Goal: Information Seeking & Learning: Check status

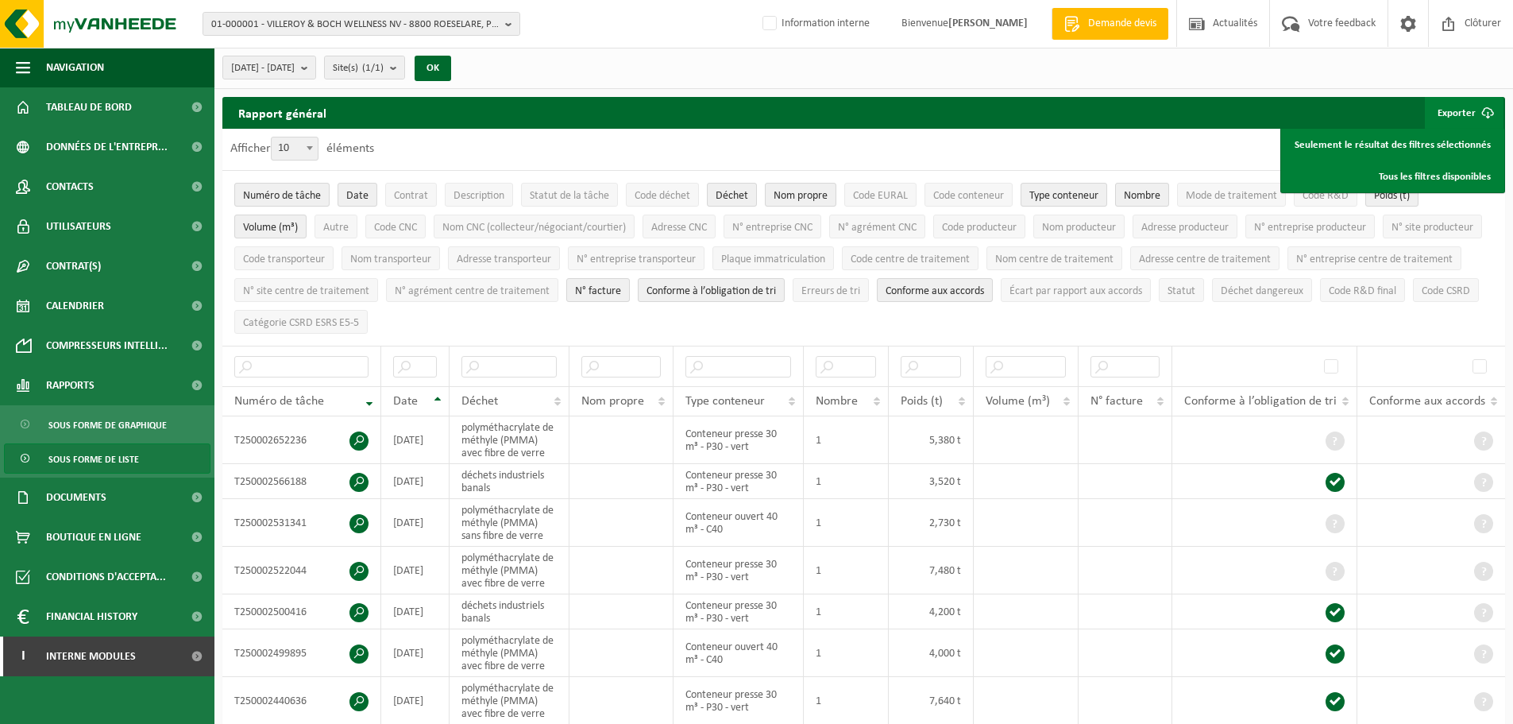
click at [385, 17] on span "01-000001 - VILLEROY & BOCH WELLNESS NV - 8800 ROESELARE, POPULIERSTRAAT 1" at bounding box center [355, 25] width 288 height 24
click at [137, 13] on img at bounding box center [95, 24] width 191 height 48
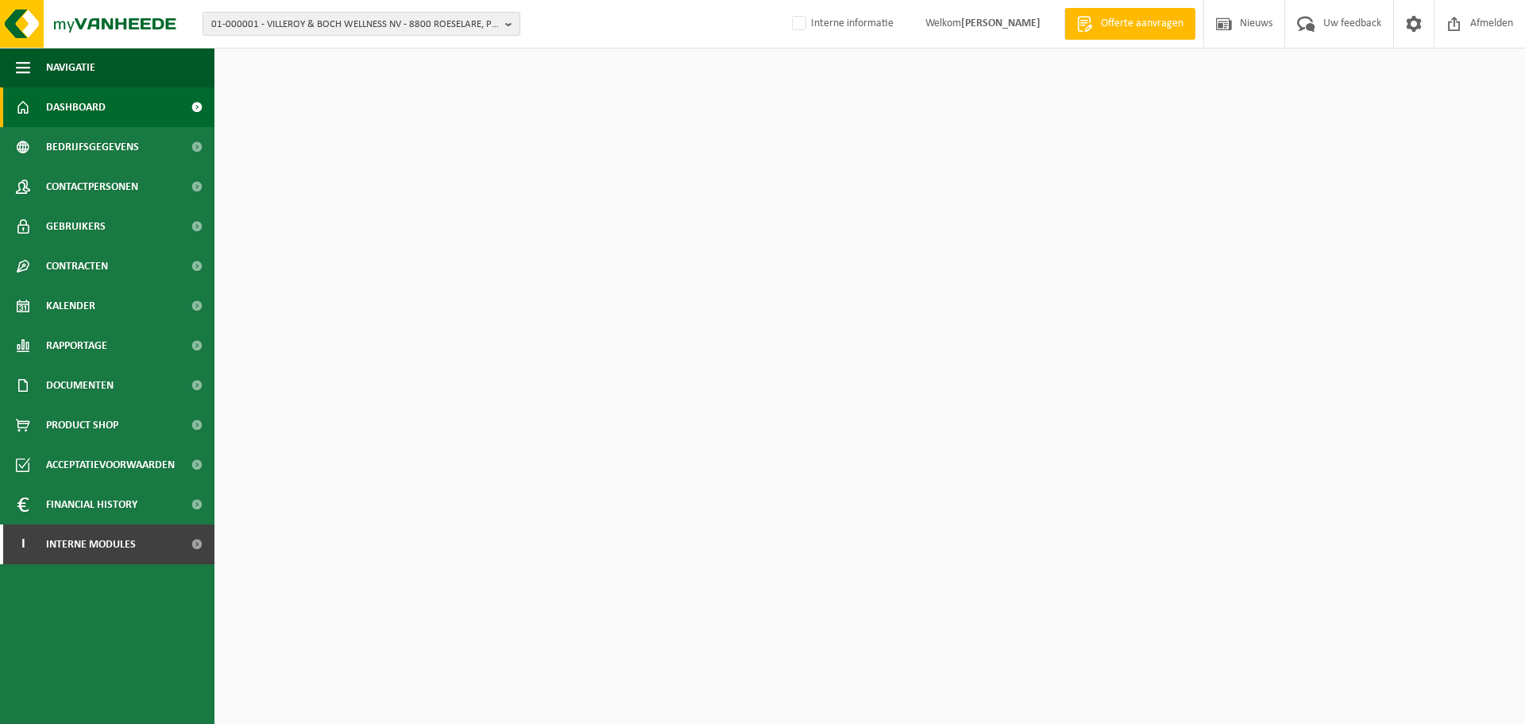
click at [369, 28] on span "01-000001 - VILLEROY & BOCH WELLNESS NV - 8800 ROESELARE, POPULIERSTRAAT 1" at bounding box center [355, 25] width 288 height 24
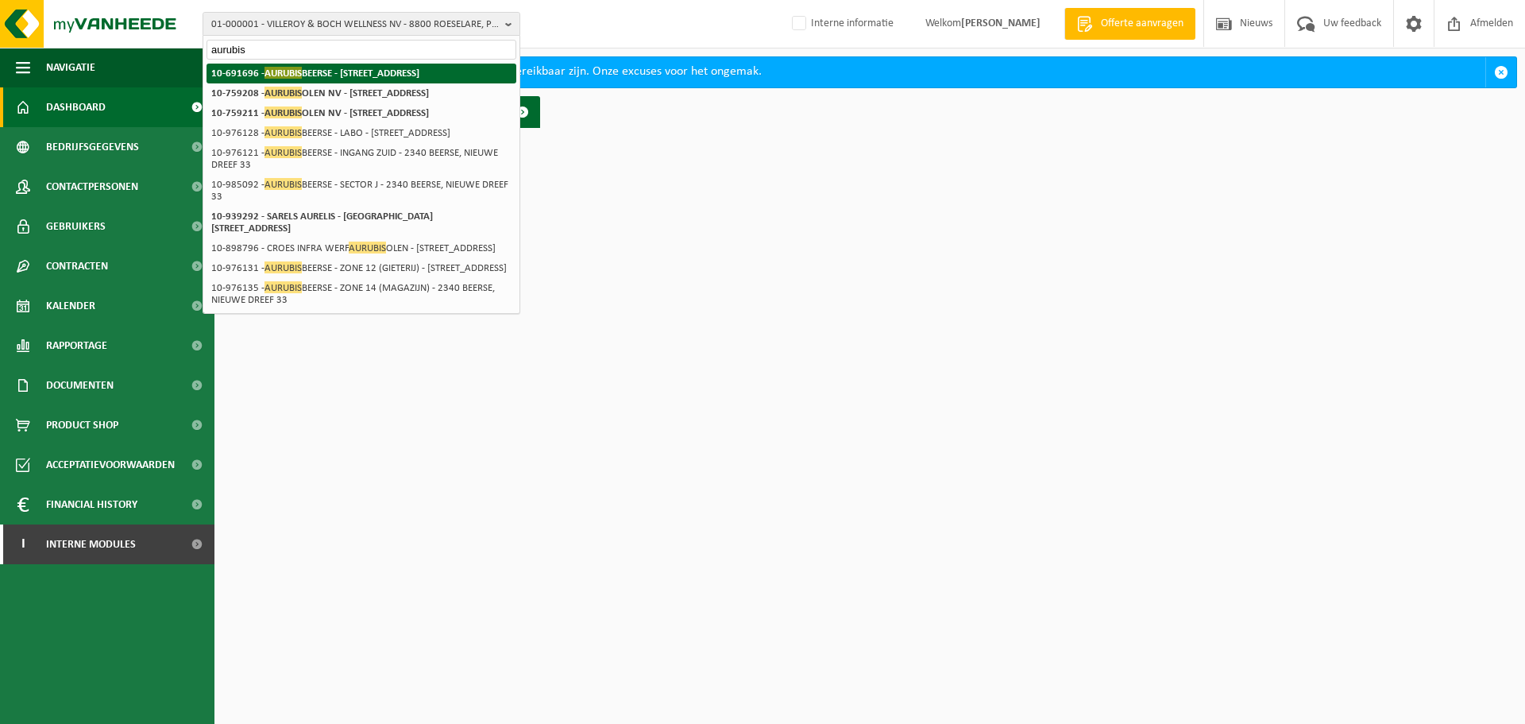
type input "aurubis"
click at [363, 73] on strong "10-691696 - AURUBIS BEERSE - 2340 BEERSE, NIEUWE DREEF 33" at bounding box center [315, 73] width 208 height 12
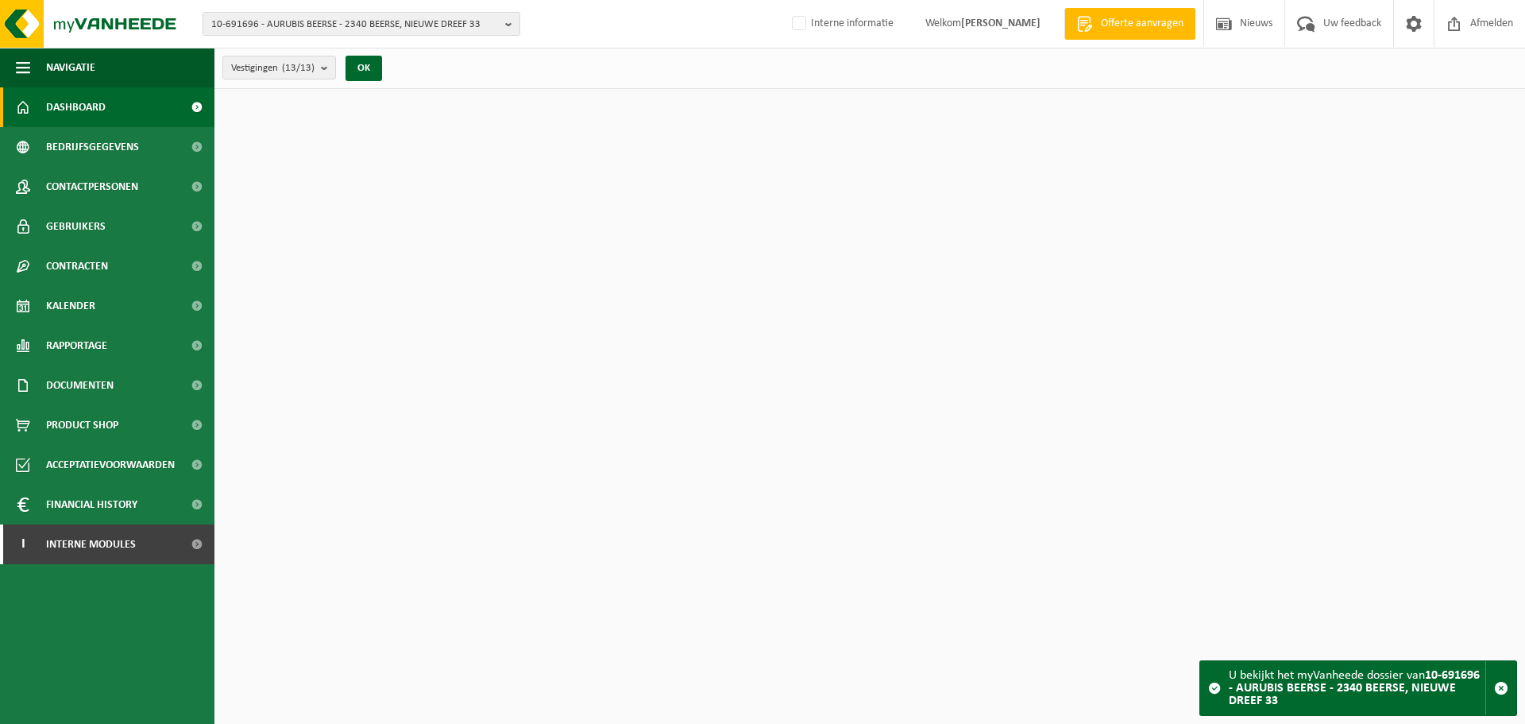
click at [412, 22] on span "10-691696 - AURUBIS BEERSE - 2340 BEERSE, NIEUWE DREEF 33" at bounding box center [355, 25] width 288 height 24
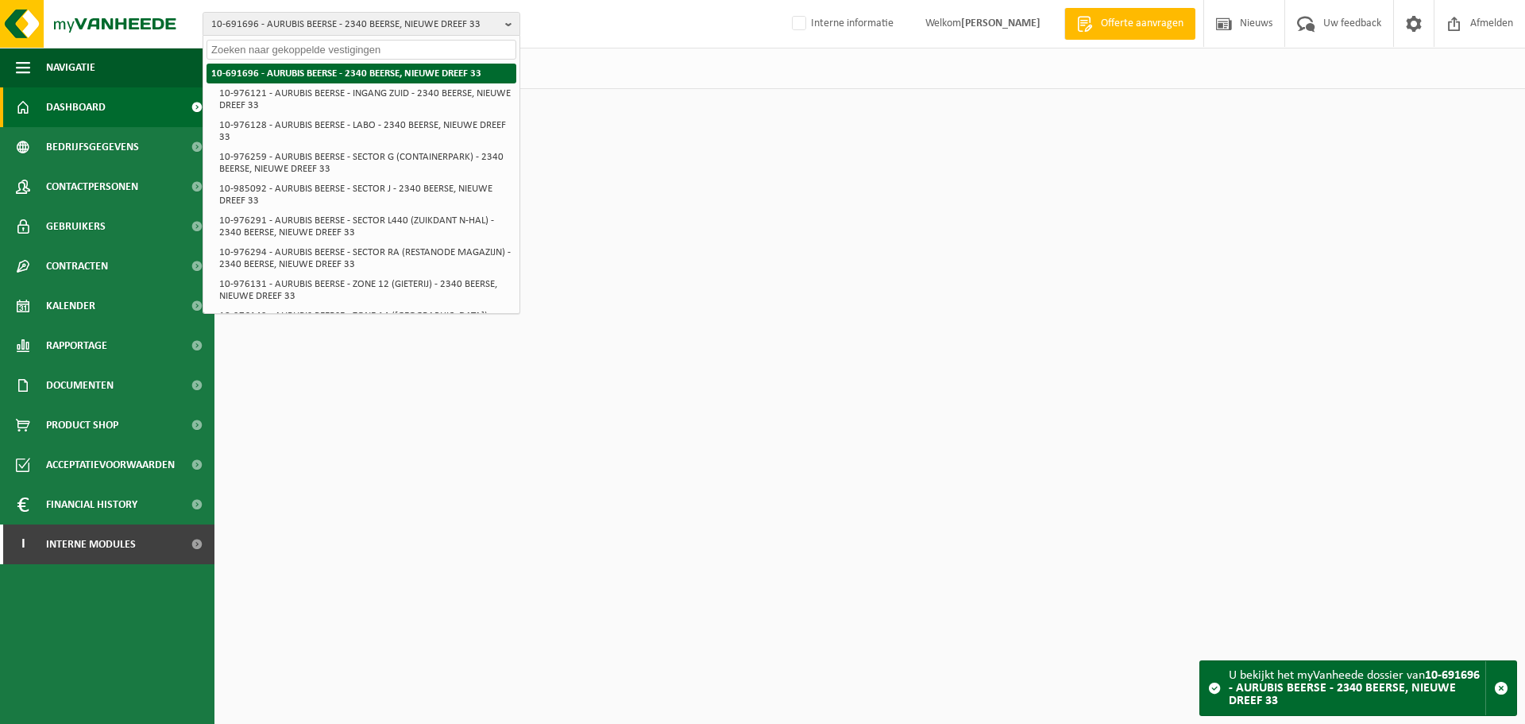
click at [342, 71] on strong "10-691696 - AURUBIS BEERSE - 2340 BEERSE, NIEUWE DREEF 33" at bounding box center [346, 73] width 270 height 10
click at [343, 71] on strong "10-691696 - AURUBIS BEERSE - 2340 BEERSE, NIEUWE DREEF 33" at bounding box center [346, 73] width 270 height 10
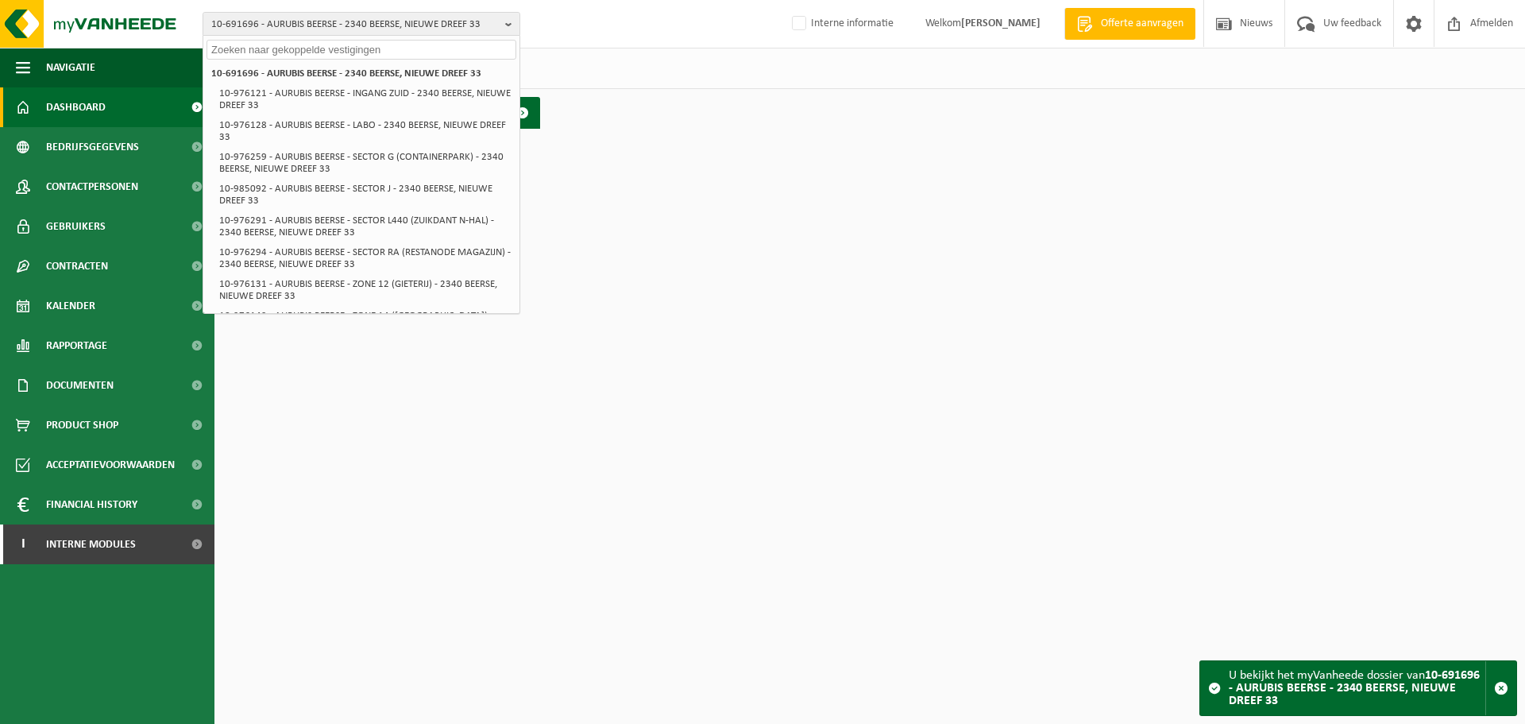
click at [722, 224] on html "10-691696 - AURUBIS BEERSE - 2340 BEERSE, NIEUWE DREEF 33 10-691696 - AURUBIS B…" at bounding box center [762, 362] width 1525 height 724
click at [97, 344] on span "Rapportage" at bounding box center [76, 346] width 61 height 40
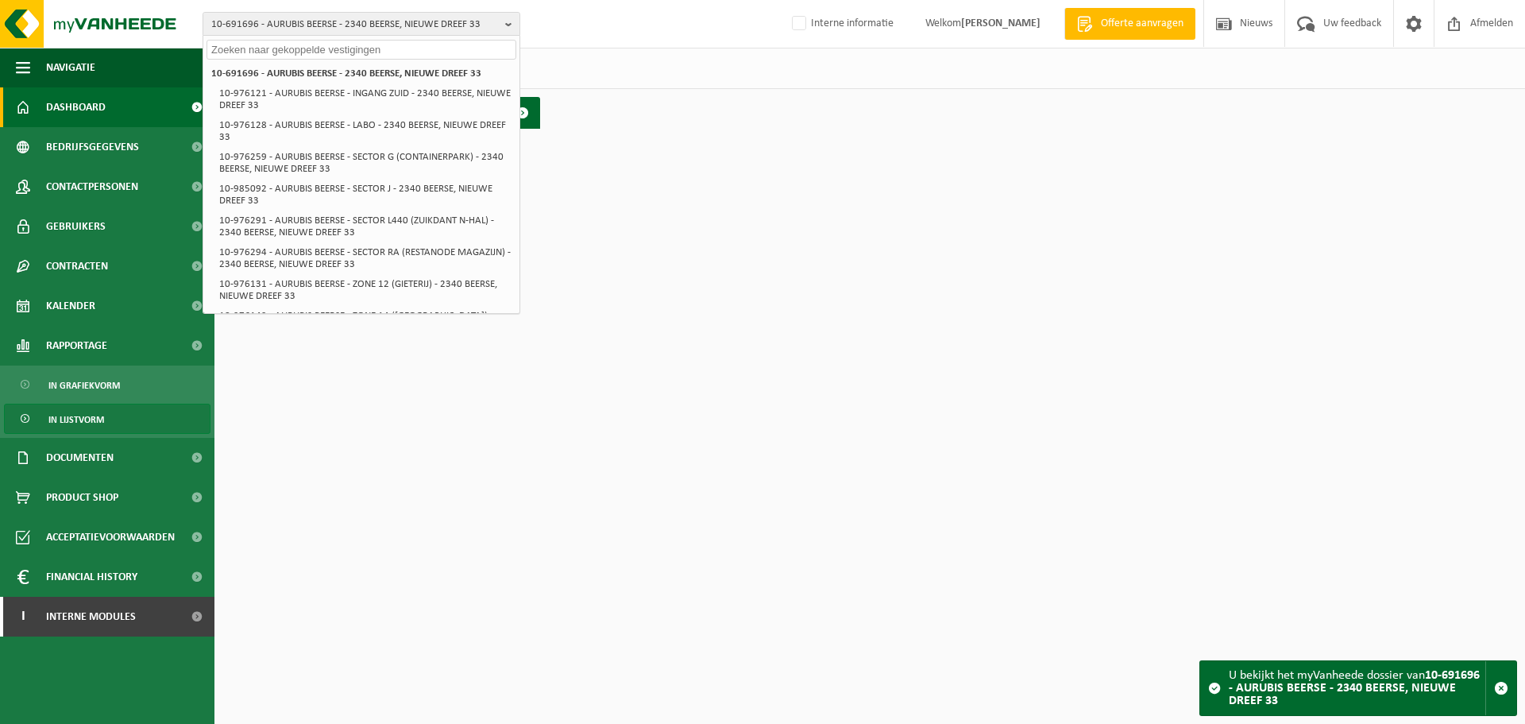
click at [91, 427] on span "In lijstvorm" at bounding box center [76, 419] width 56 height 30
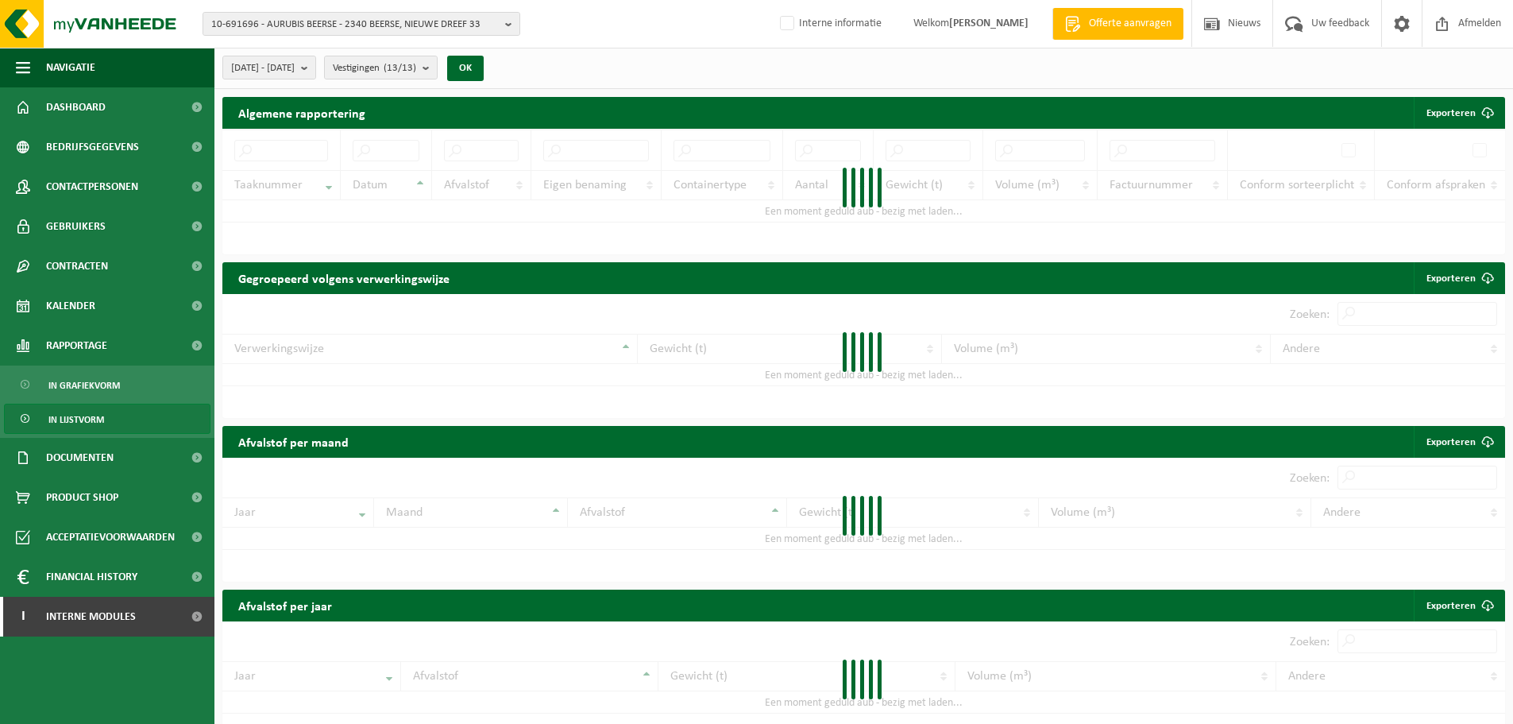
click at [111, 385] on span "In grafiekvorm" at bounding box center [83, 385] width 71 height 30
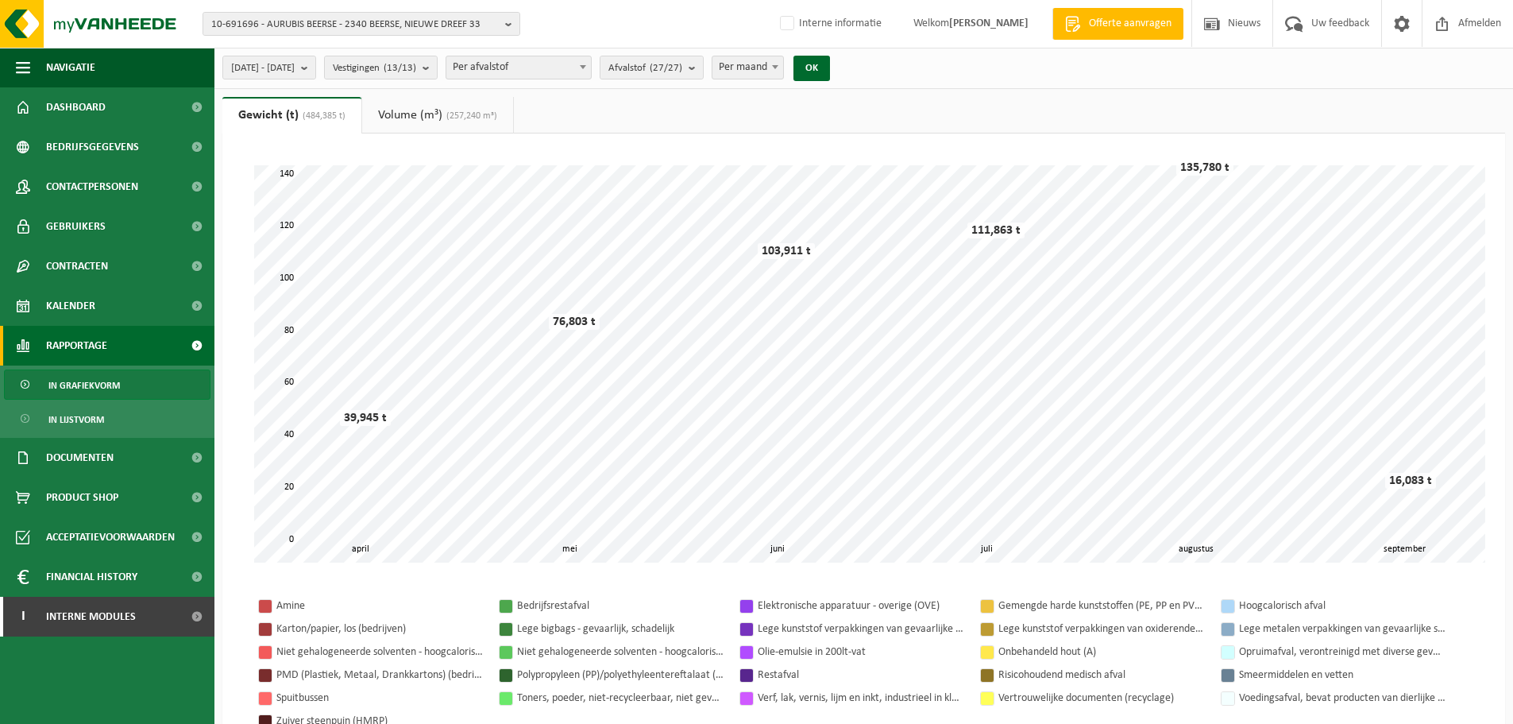
click at [448, 122] on link "Volume (m³) (257,240 m³)" at bounding box center [437, 115] width 151 height 37
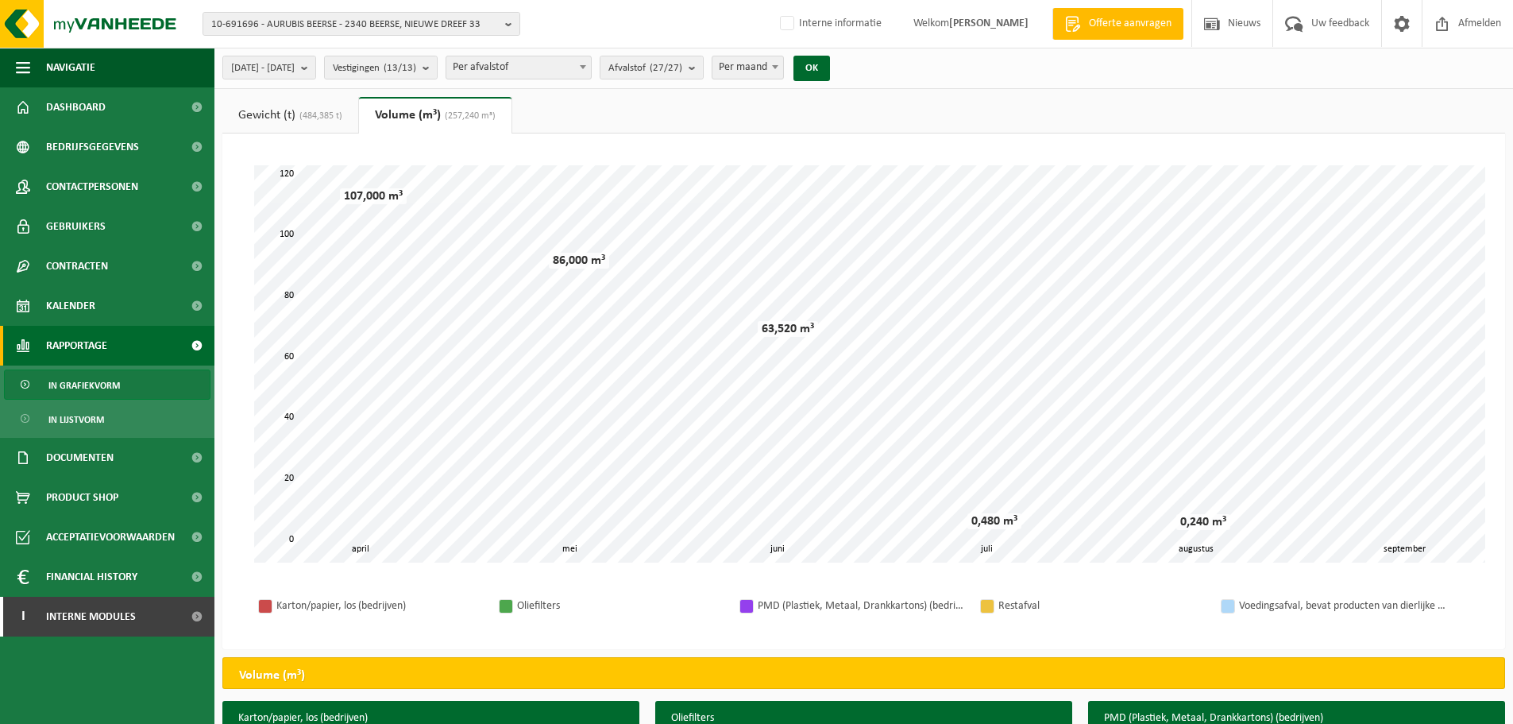
click at [300, 119] on span "(484,385 t)" at bounding box center [319, 116] width 47 height 10
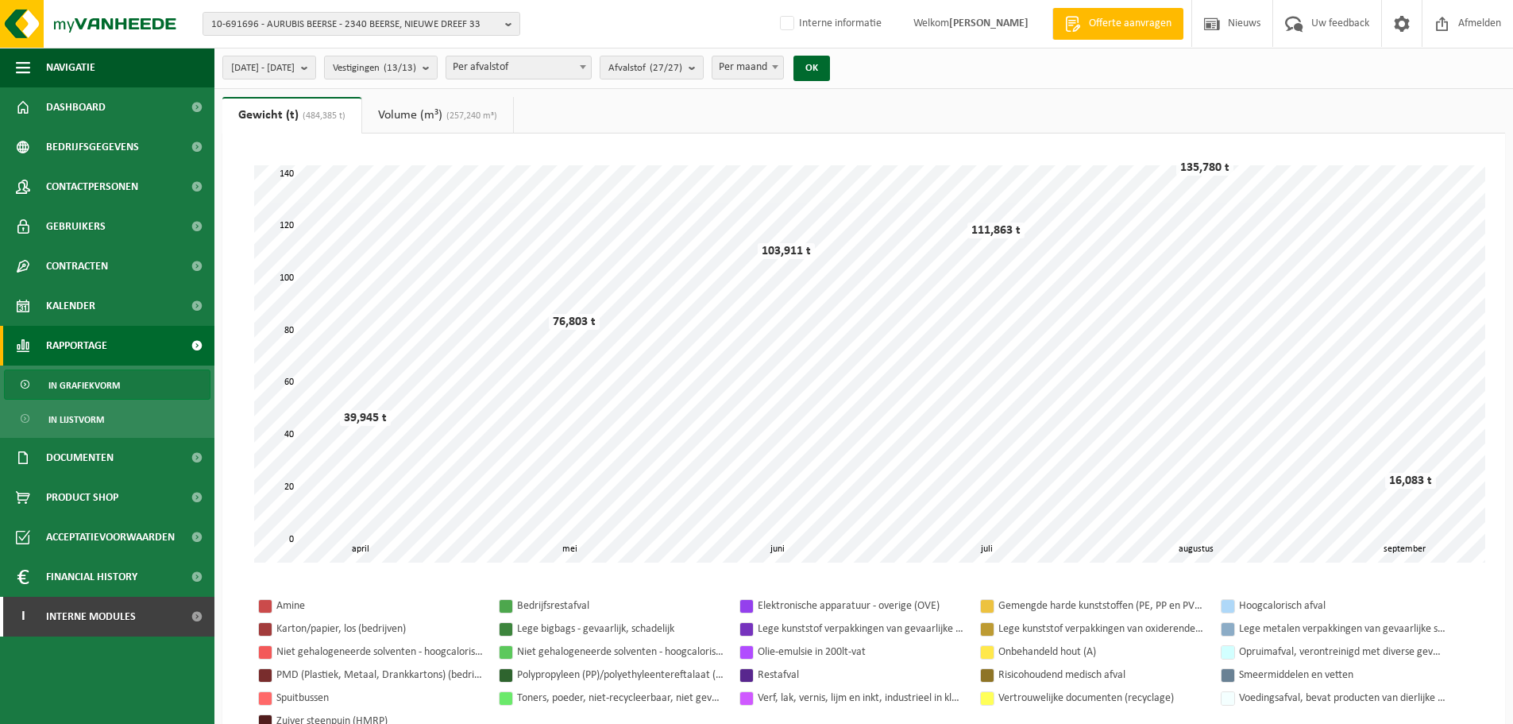
click at [1032, 119] on ul "Gewicht (t) (484,385 t) Volume (m³) (257,240 m³)" at bounding box center [863, 115] width 1283 height 37
click at [701, 114] on ul "Gewicht (t) (484,385 t) Volume (m³) (257,240 m³)" at bounding box center [863, 115] width 1283 height 37
